Goal: Information Seeking & Learning: Learn about a topic

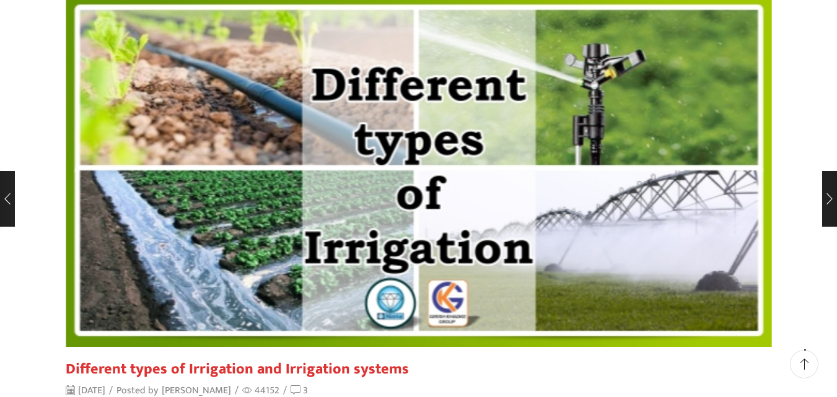
scroll to position [87, 0]
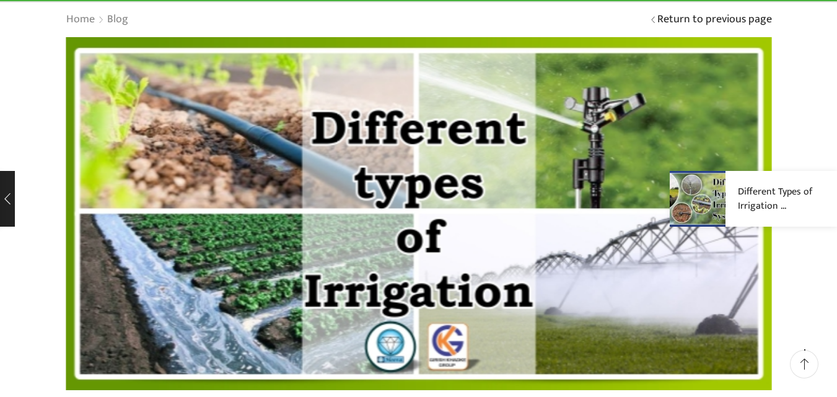
click at [699, 196] on img at bounding box center [698, 199] width 56 height 56
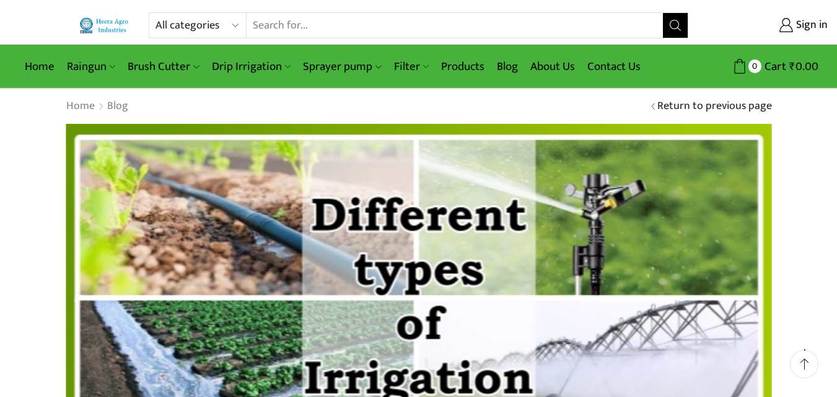
scroll to position [87, 0]
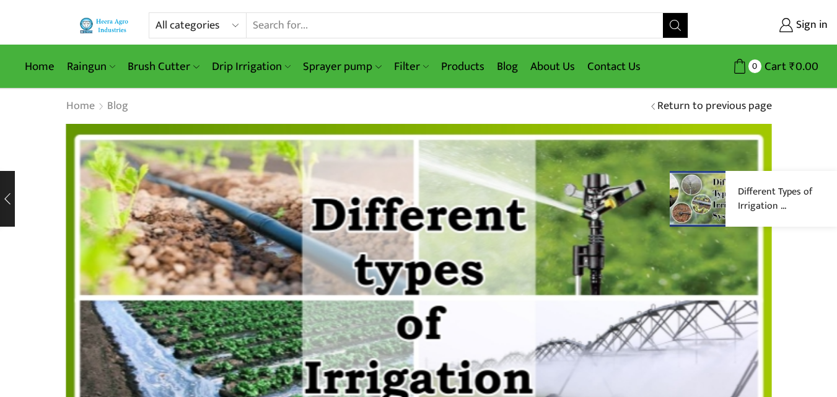
click at [701, 196] on img at bounding box center [698, 199] width 56 height 56
